Goal: Find specific page/section: Find specific page/section

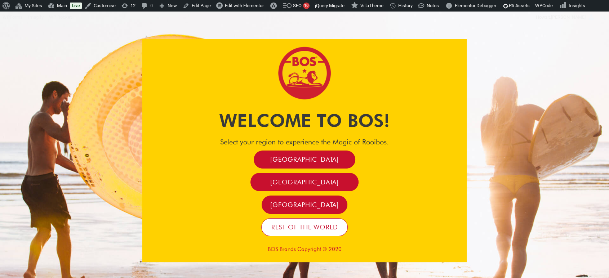
click at [291, 230] on span "Rest of the world" at bounding box center [304, 227] width 67 height 8
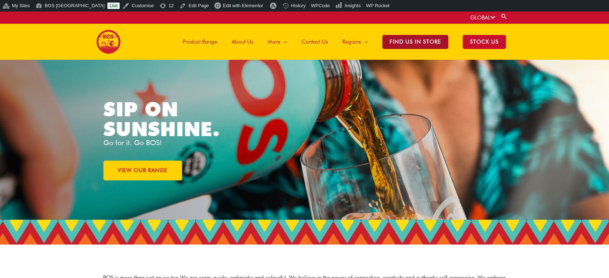
click at [438, 44] on span "Find Us in Store" at bounding box center [415, 42] width 66 height 14
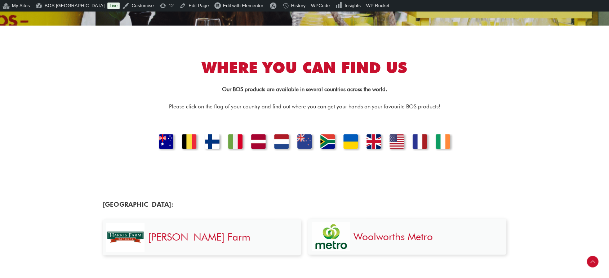
scroll to position [160, 0]
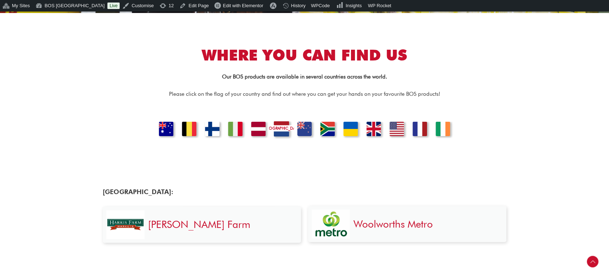
click at [282, 128] on link "[GEOGRAPHIC_DATA]" at bounding box center [281, 130] width 25 height 18
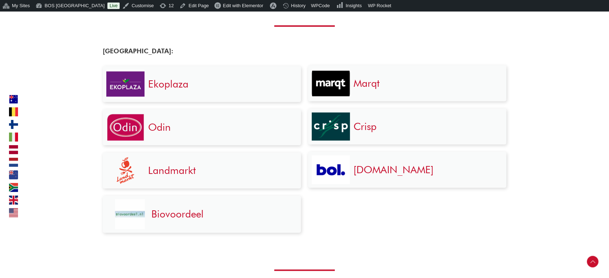
scroll to position [854, 0]
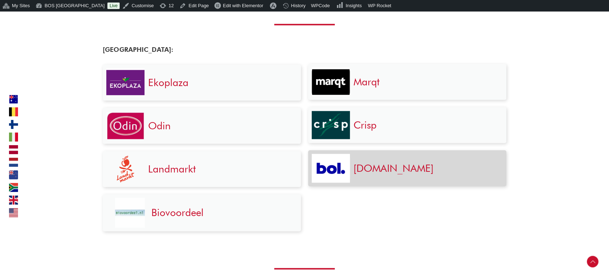
click at [377, 170] on link "[DOMAIN_NAME]" at bounding box center [393, 168] width 80 height 12
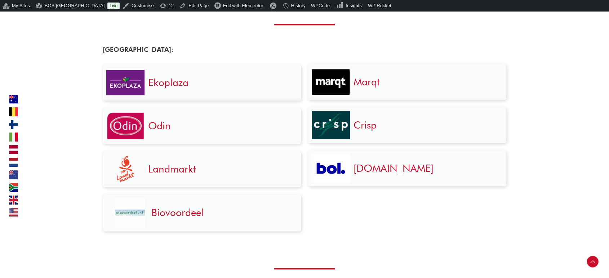
click at [326, 224] on div "Marqt Crisp [DOMAIN_NAME]" at bounding box center [406, 148] width 205 height 182
